Goal: Information Seeking & Learning: Learn about a topic

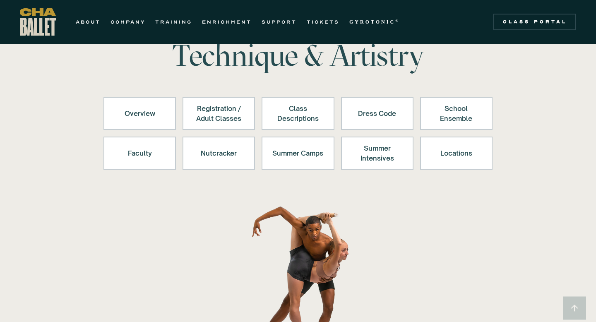
scroll to position [61, 0]
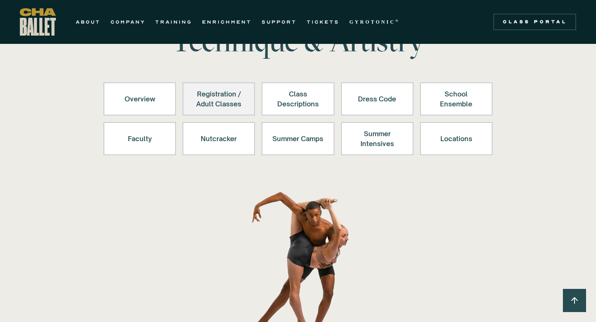
click at [217, 92] on div "Registration / Adult Classes" at bounding box center [218, 99] width 51 height 20
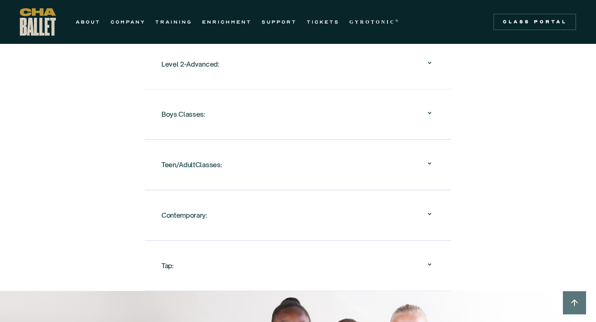
scroll to position [946, 0]
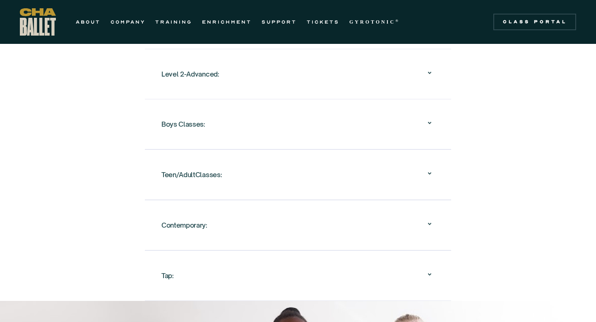
click at [203, 167] on div "Teen/AdultClasses:" at bounding box center [191, 174] width 60 height 15
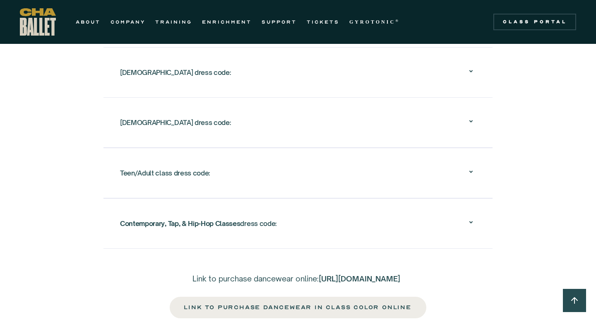
scroll to position [2039, 0]
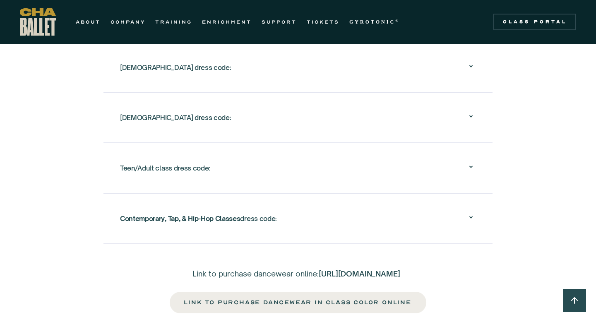
click at [462, 155] on div "Teen/Adult class dress code:" at bounding box center [298, 168] width 356 height 26
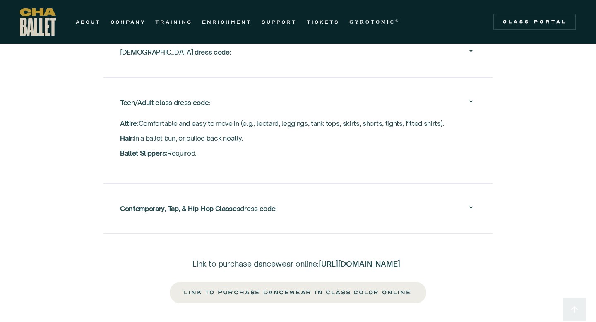
scroll to position [1461, 0]
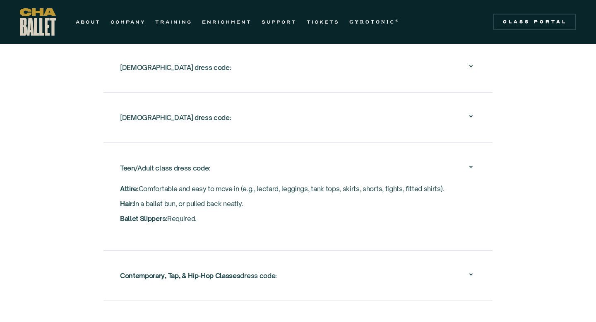
click at [129, 271] on strong "Contemporary, Tap, & Hip-Hop Classes" at bounding box center [180, 275] width 120 height 8
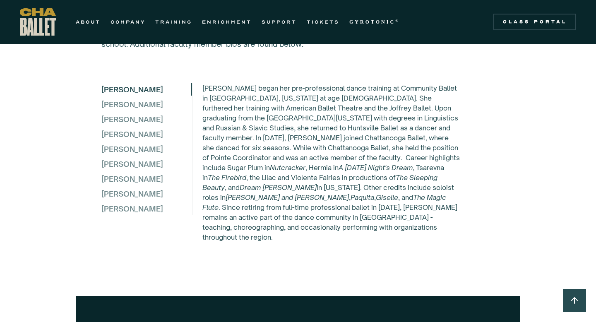
scroll to position [2586, 0]
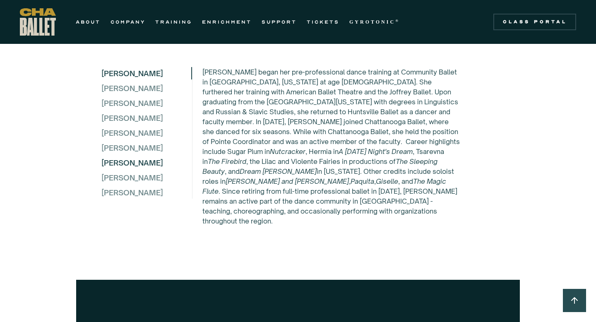
click at [119, 158] on div "Ryan Roberts" at bounding box center [146, 162] width 90 height 12
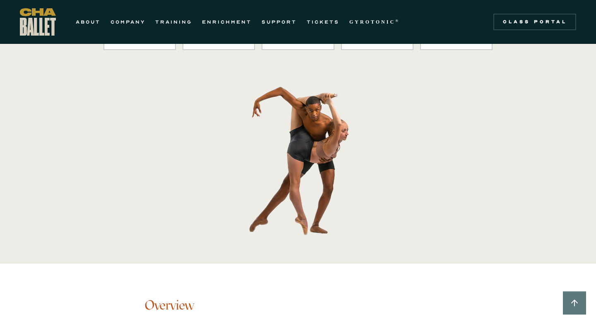
scroll to position [80, 0]
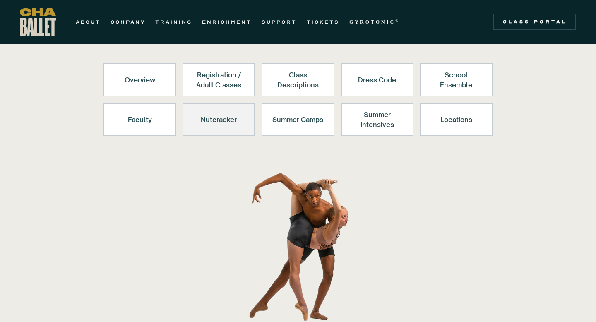
click at [218, 112] on div "Nutcracker" at bounding box center [218, 120] width 51 height 20
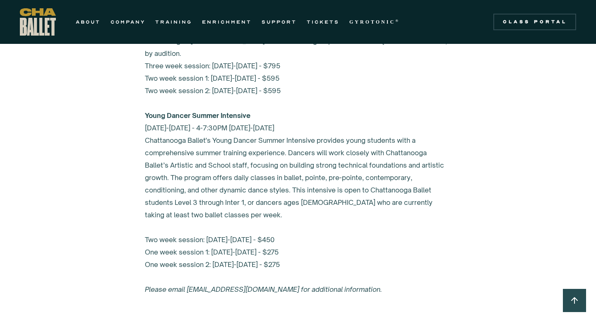
scroll to position [3726, 0]
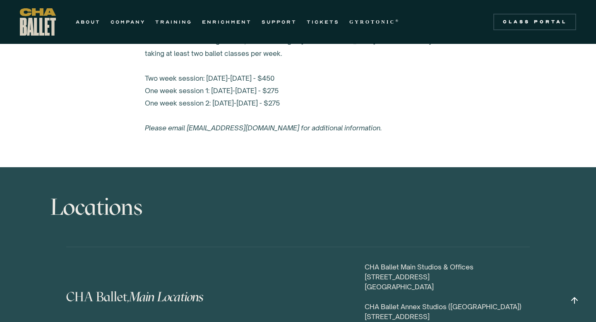
scroll to position [542, 0]
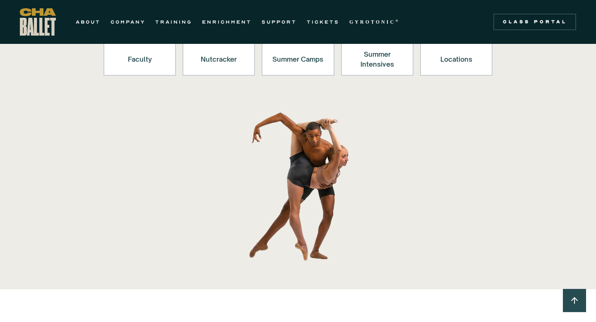
scroll to position [143, 0]
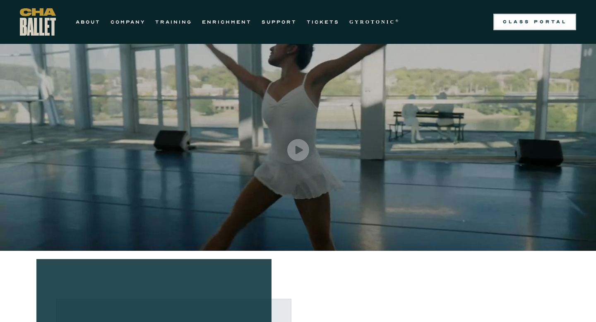
click at [536, 29] on link "Class Portal" at bounding box center [534, 22] width 83 height 17
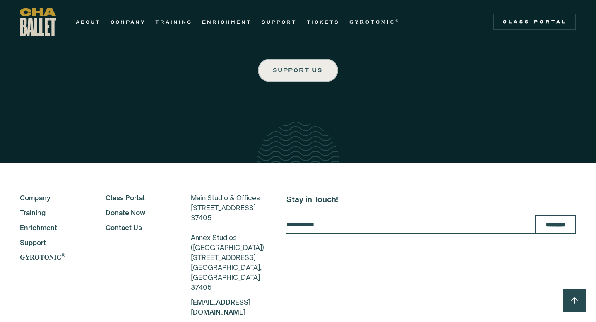
scroll to position [1419, 0]
